Goal: Task Accomplishment & Management: Use online tool/utility

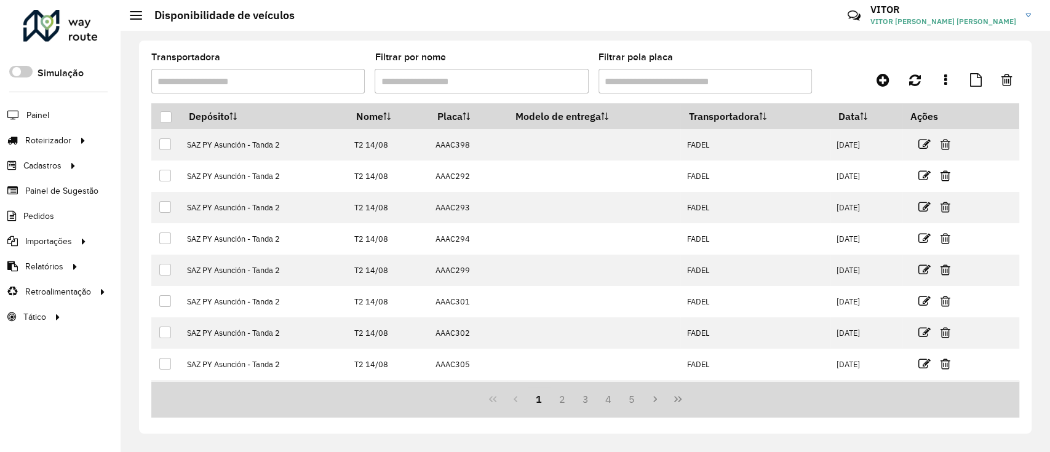
click at [84, 22] on div at bounding box center [60, 26] width 74 height 32
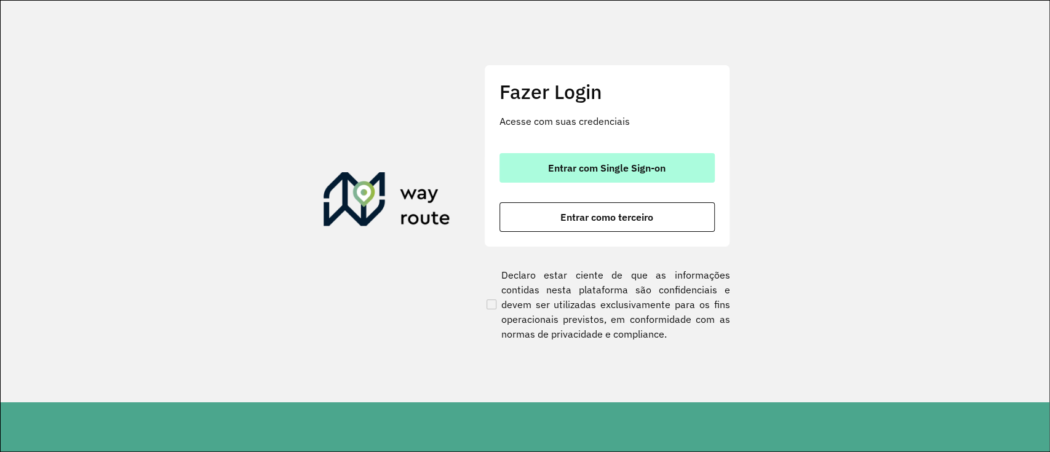
click at [624, 163] on span "Entrar com Single Sign-on" at bounding box center [606, 168] width 117 height 10
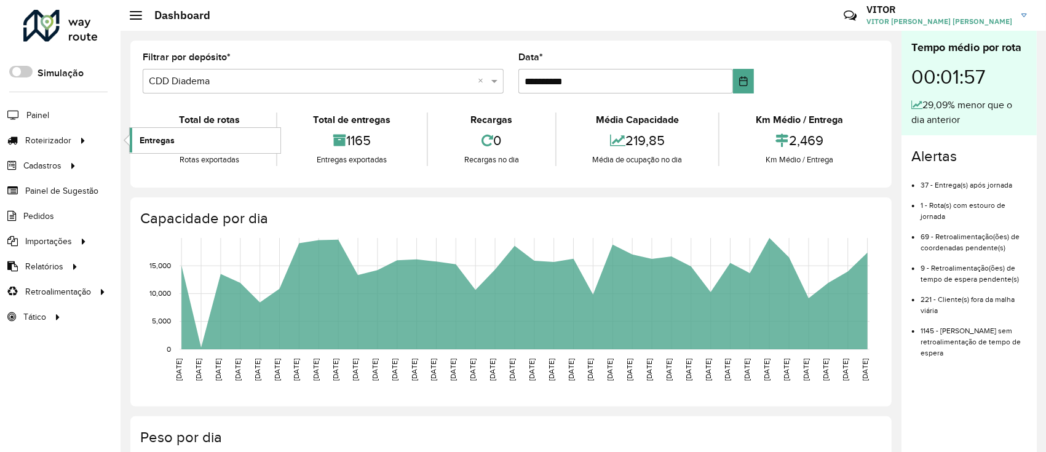
click at [157, 132] on link "Entregas" at bounding box center [205, 140] width 151 height 25
click at [137, 139] on link "Entregas" at bounding box center [205, 140] width 151 height 25
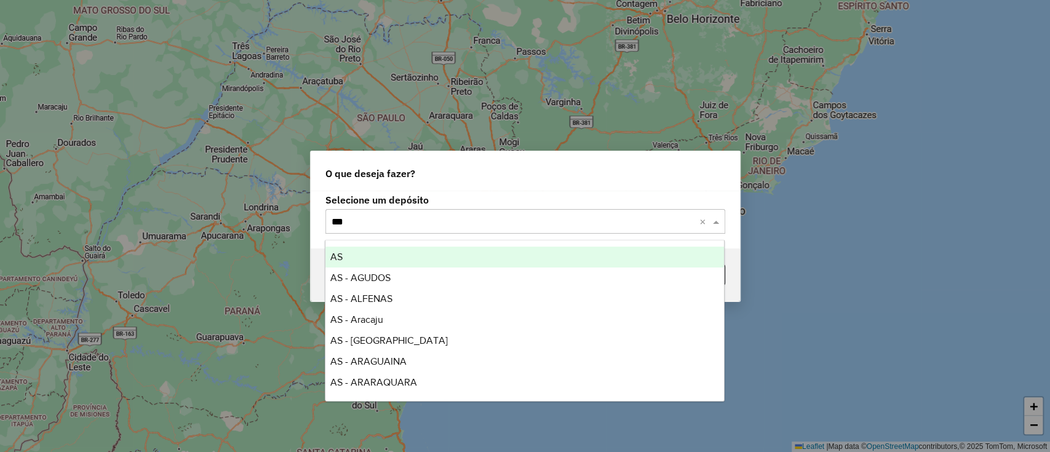
type input "****"
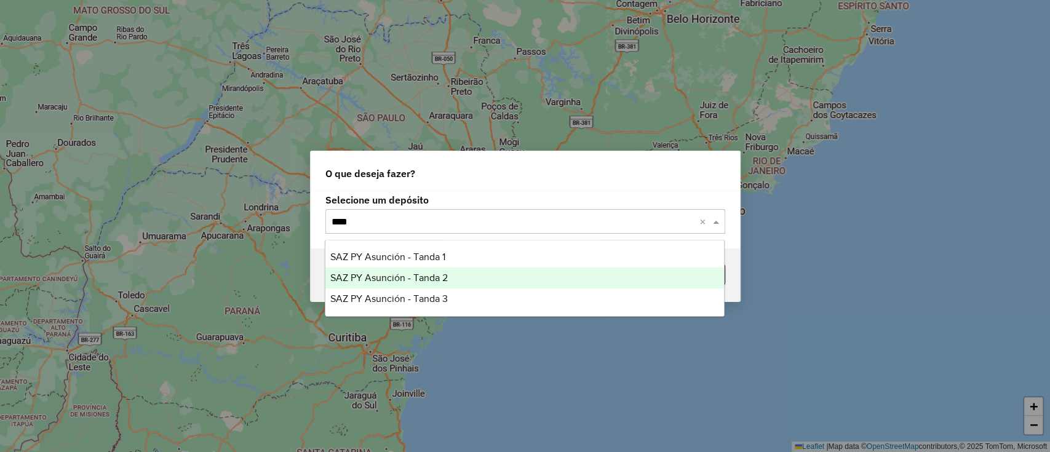
click at [399, 277] on span "SAZ PY Asunción - Tanda 2" at bounding box center [388, 277] width 117 height 10
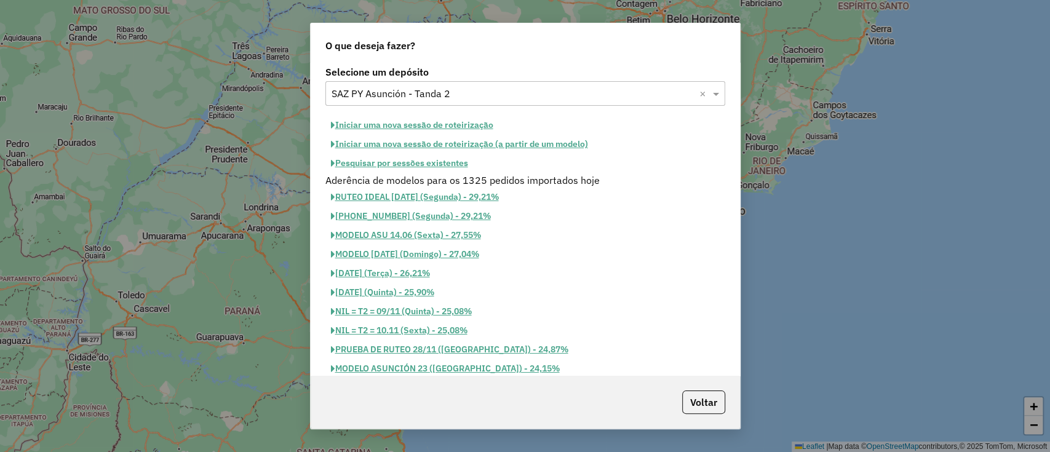
click at [421, 158] on button "Pesquisar por sessões existentes" at bounding box center [399, 163] width 148 height 19
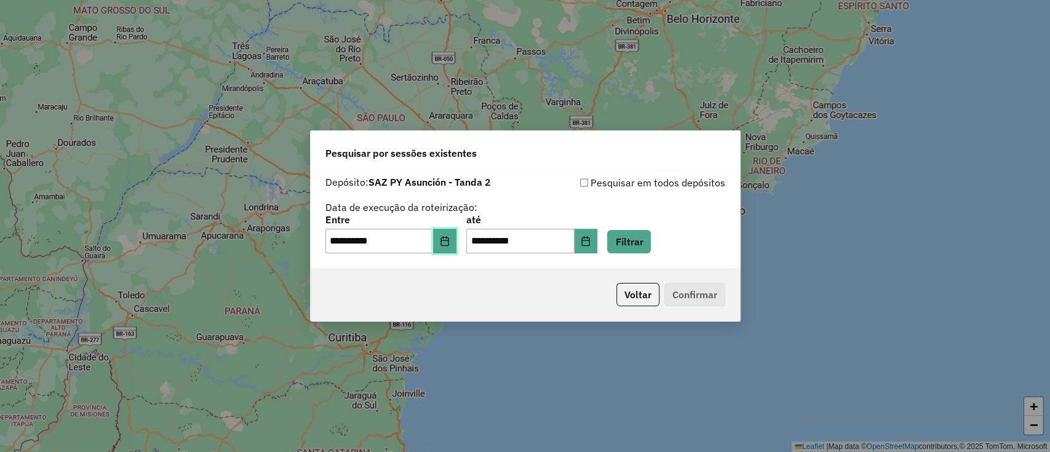
click at [456, 244] on button "Choose Date" at bounding box center [444, 241] width 23 height 25
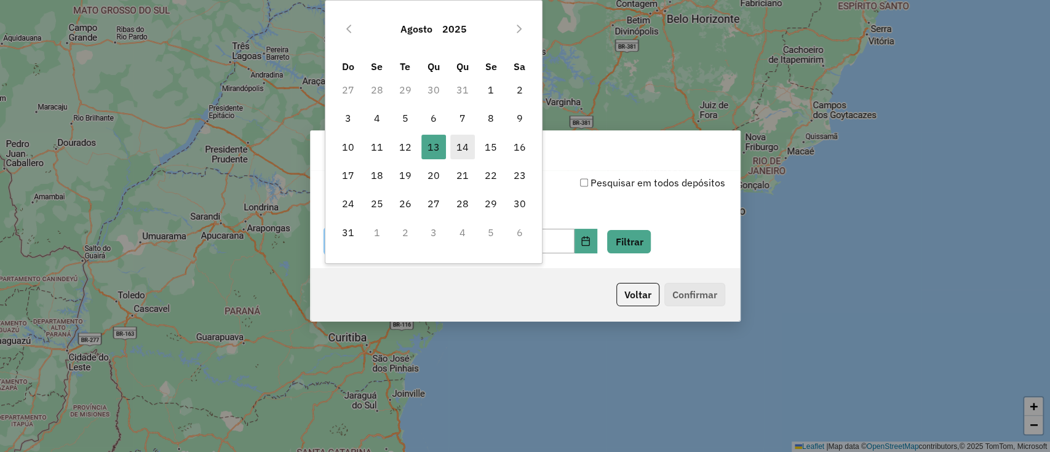
click at [461, 147] on span "14" at bounding box center [462, 147] width 25 height 25
type input "**********"
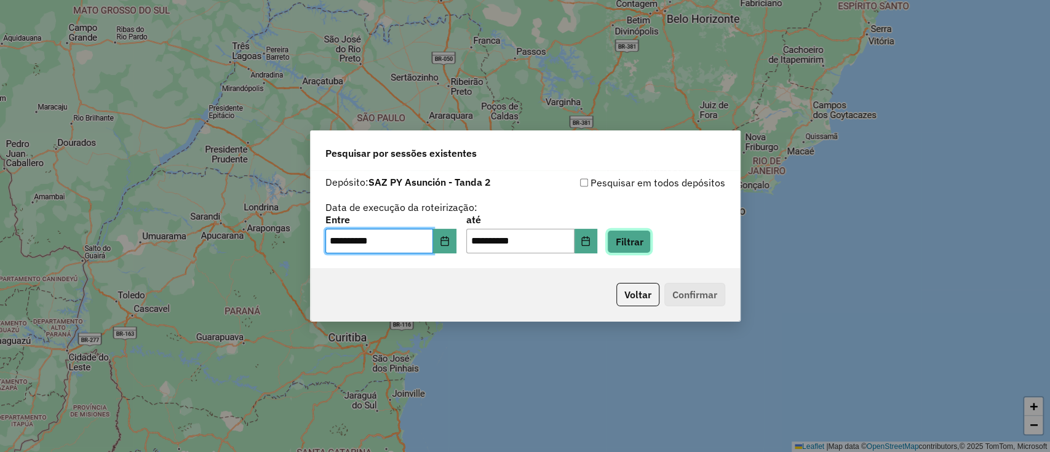
click at [640, 240] on button "Filtrar" at bounding box center [629, 241] width 44 height 23
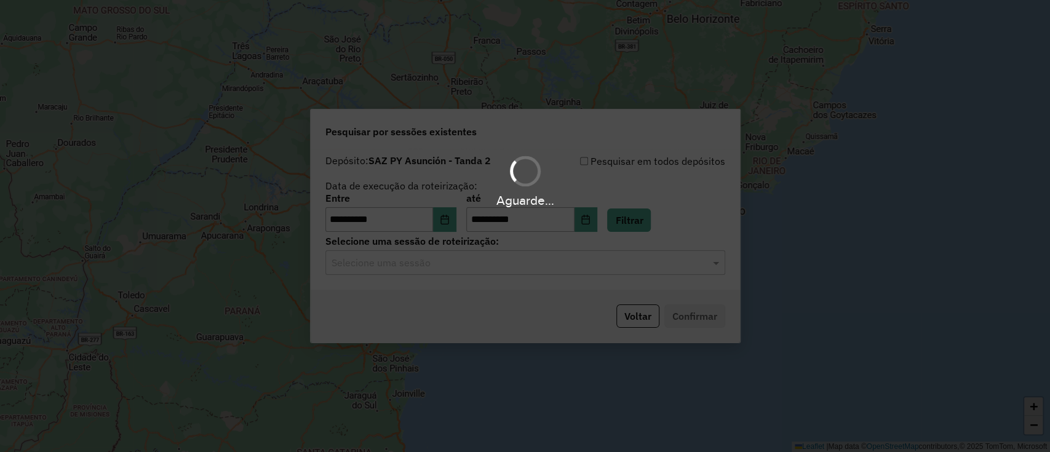
click at [484, 265] on div "Aguarde..." at bounding box center [525, 226] width 1050 height 452
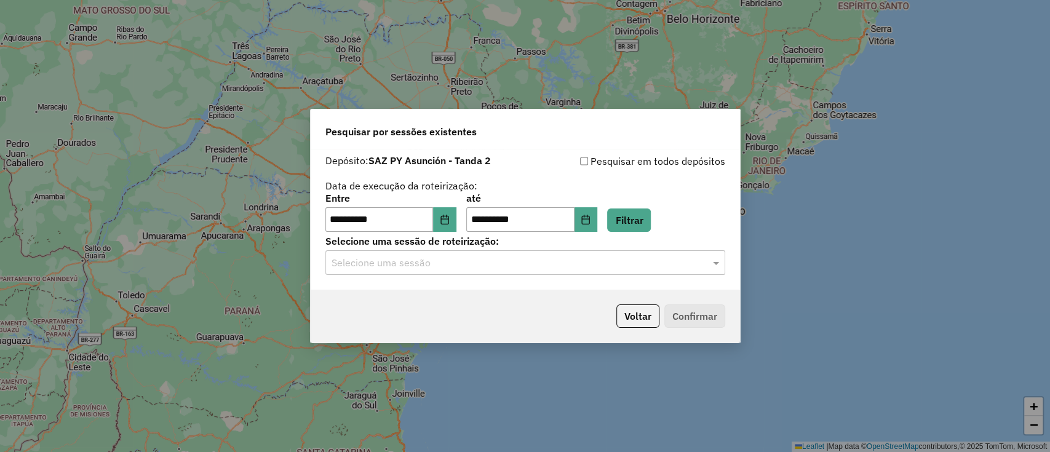
click at [485, 265] on input "text" at bounding box center [513, 263] width 363 height 15
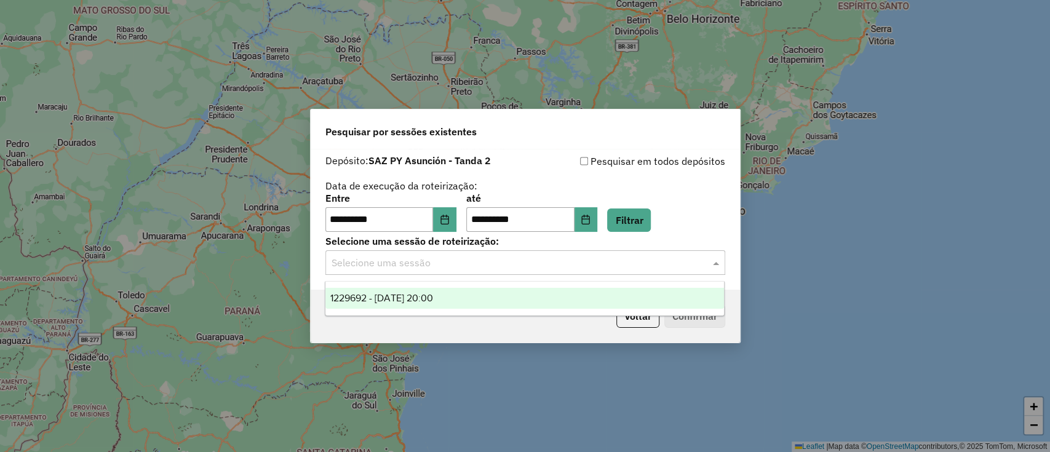
click at [496, 299] on div "1229692 - 14/08/2025 20:00" at bounding box center [524, 298] width 399 height 21
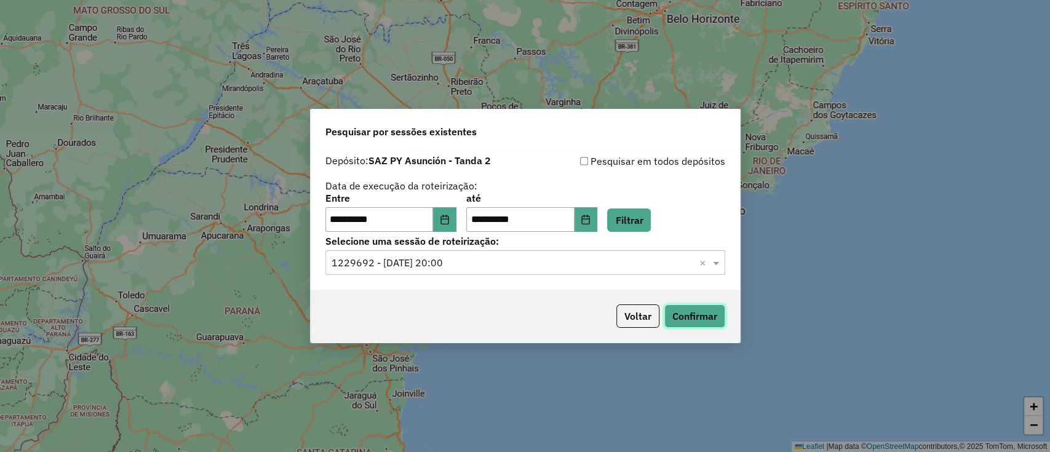
click at [709, 312] on button "Confirmar" at bounding box center [694, 315] width 61 height 23
click at [690, 312] on button "Confirmar" at bounding box center [694, 315] width 61 height 23
click at [711, 321] on button "Confirmar" at bounding box center [694, 315] width 61 height 23
click at [709, 323] on button "Confirmar" at bounding box center [694, 315] width 61 height 23
click at [701, 312] on button "Confirmar" at bounding box center [694, 315] width 61 height 23
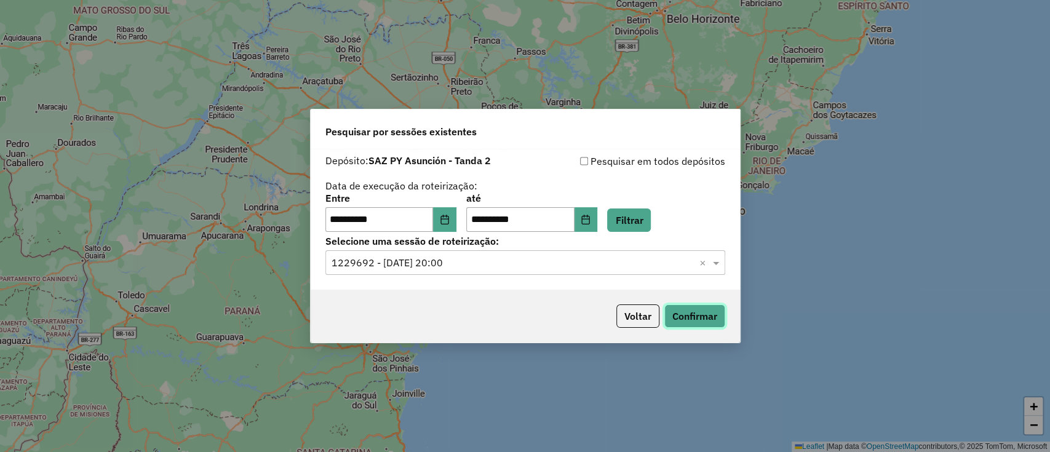
click at [717, 315] on button "Confirmar" at bounding box center [694, 315] width 61 height 23
click at [456, 225] on button "Choose Date" at bounding box center [444, 219] width 23 height 25
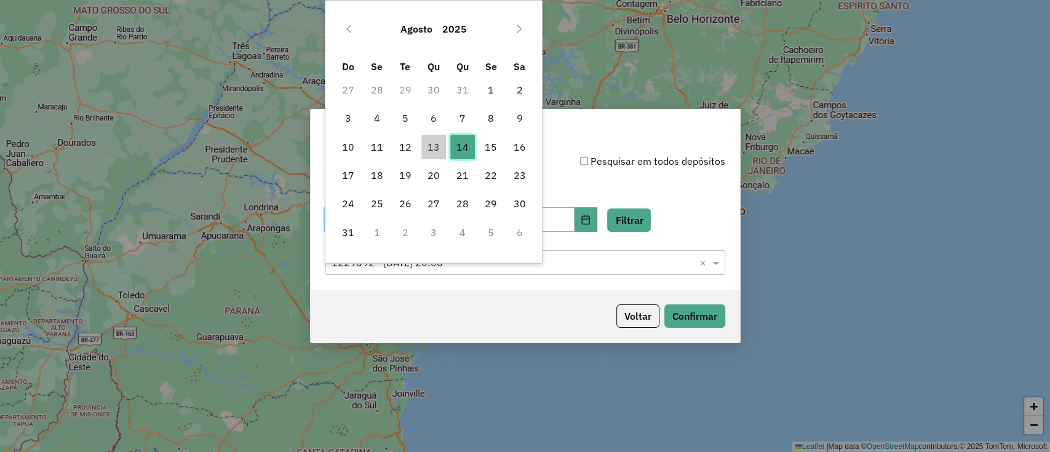
click at [461, 145] on span "14" at bounding box center [462, 147] width 25 height 25
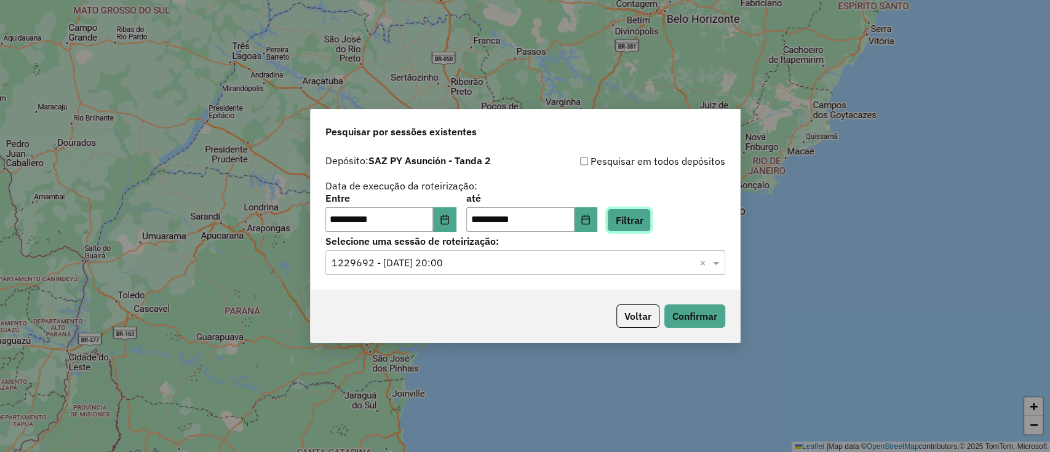
click at [645, 229] on button "Filtrar" at bounding box center [629, 220] width 44 height 23
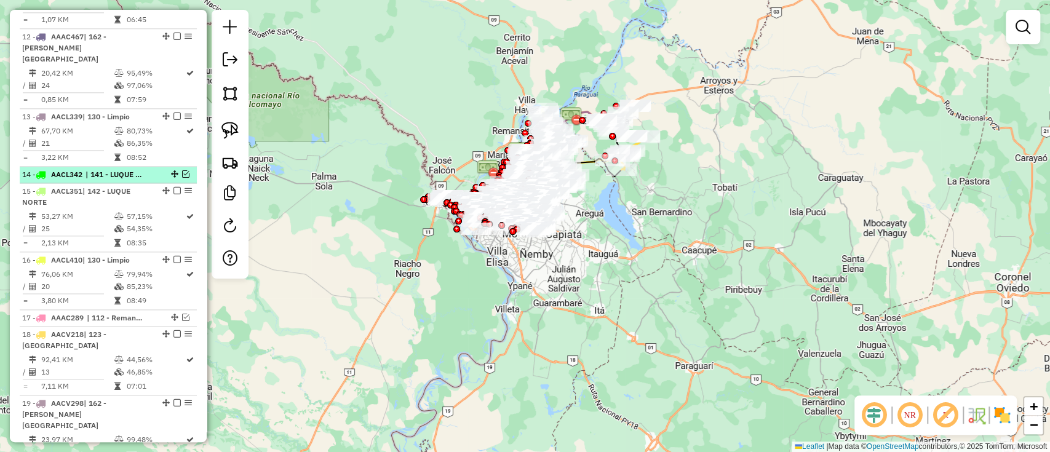
scroll to position [656, 0]
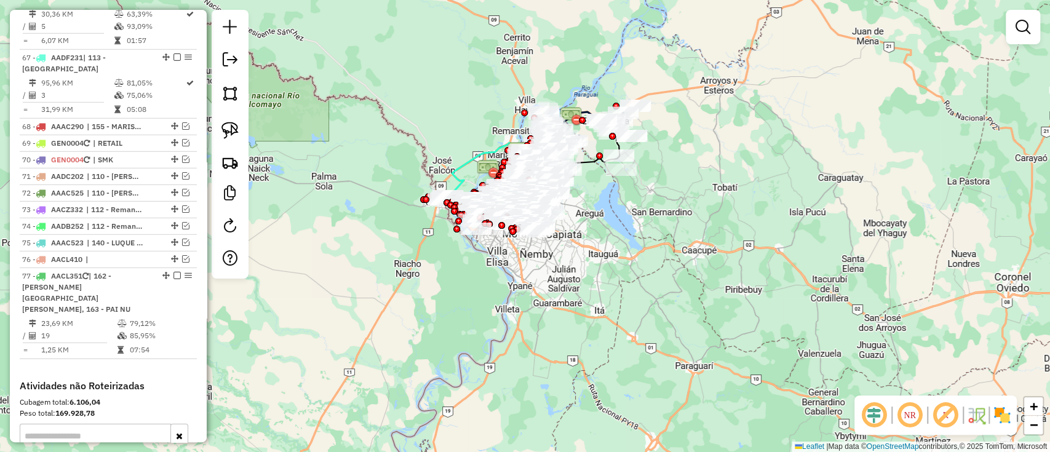
scroll to position [2554, 0]
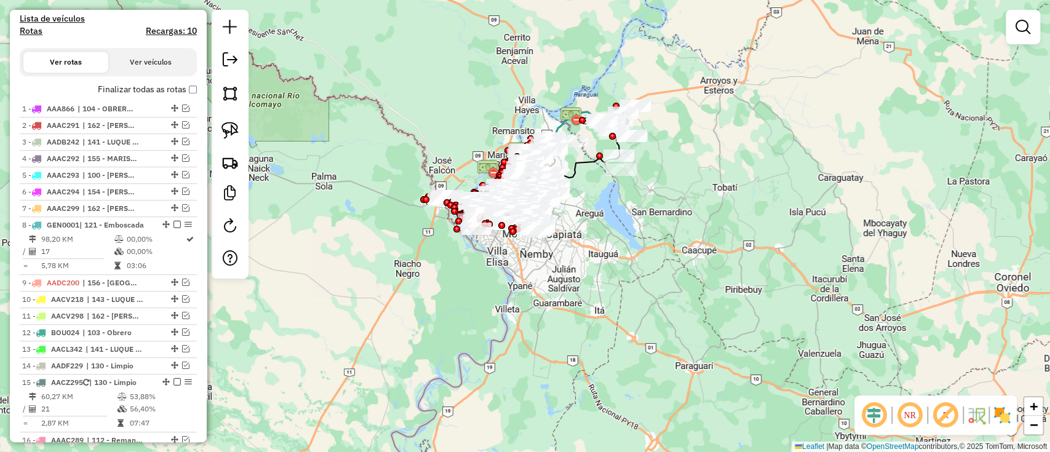
scroll to position [316, 0]
